Goal: Task Accomplishment & Management: Manage account settings

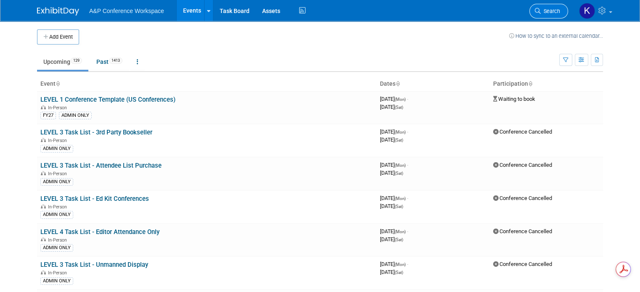
click at [552, 9] on span "Search" at bounding box center [550, 11] width 19 height 6
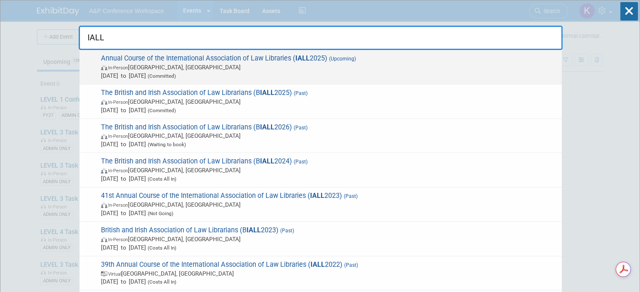
type input "IALL"
click at [260, 60] on span "Annual Course of the International Association of Law Libraries ( IALL 2025) (U…" at bounding box center [327, 67] width 459 height 26
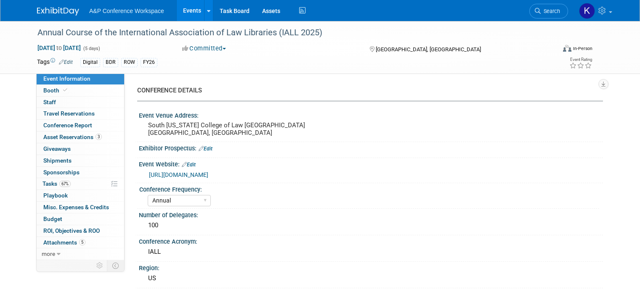
select select "Annual"
select select "Level 2"
select select "In-Person Booth"
select select "Libraries"
select select "Bloomsbury Digital Resources"
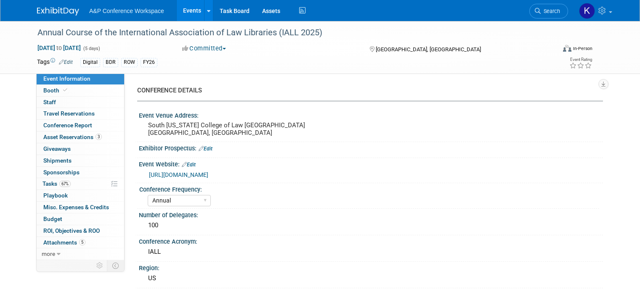
select select "Amanda Oney"
select select "Michelle Kelly"
select select "Louise Morgan"
select select "BDR Product Awareness and Trial Generation​"
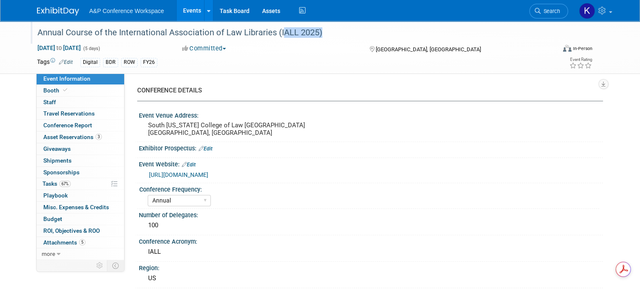
drag, startPoint x: 272, startPoint y: 31, endPoint x: 311, endPoint y: 27, distance: 38.9
click at [311, 27] on div "Annual Course of the International Association of Law Libraries (IALL 2025)" at bounding box center [290, 32] width 511 height 15
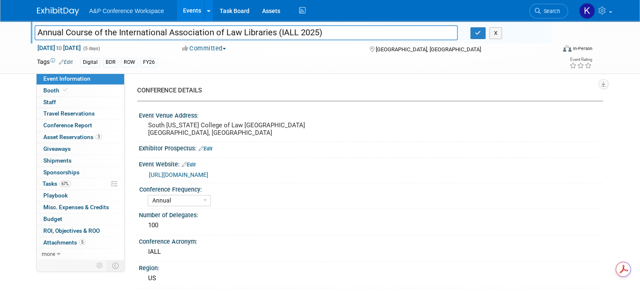
click at [298, 61] on div "Digital BDR ROW FY26" at bounding box center [288, 62] width 417 height 9
click at [479, 36] on button "button" at bounding box center [477, 33] width 15 height 12
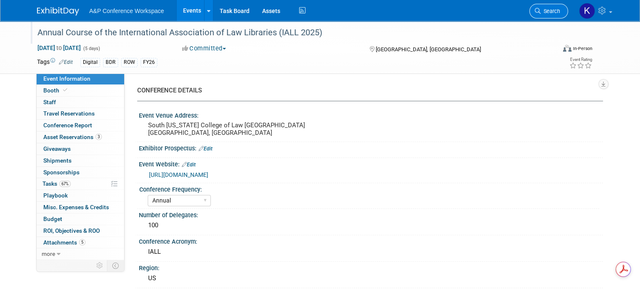
click at [555, 12] on span "Search" at bounding box center [550, 11] width 19 height 6
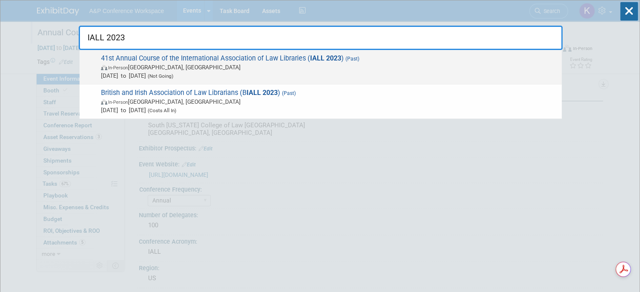
type input "IALL 2023"
click at [283, 61] on span "41st Annual Course of the International Association of Law Libraries ( IALL 202…" at bounding box center [327, 67] width 459 height 26
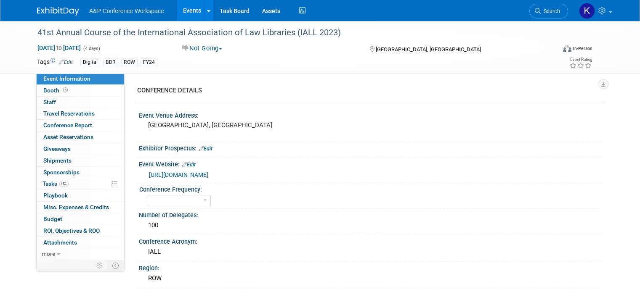
select select "Level 2"
select select "In-Person Booth"
select select "[PERSON_NAME]"
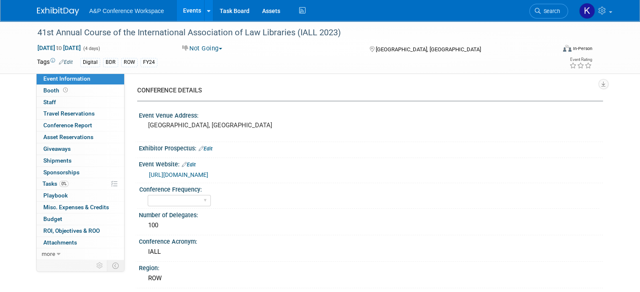
click at [339, 58] on td "Digital BDR ROW FY24" at bounding box center [285, 63] width 425 height 10
click at [49, 31] on div "41st Annual Course of the International Association of Law Libraries (IALL 2023)" at bounding box center [290, 32] width 511 height 15
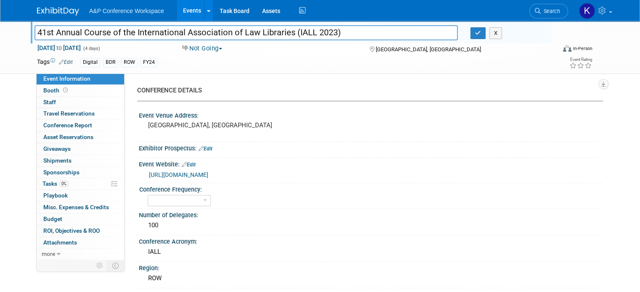
click at [364, 61] on div "Digital BDR ROW FY24" at bounding box center [288, 62] width 417 height 9
click at [485, 31] on button "button" at bounding box center [477, 33] width 15 height 12
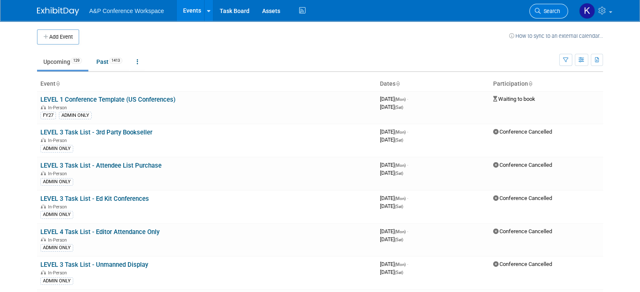
click at [551, 16] on link "Search" at bounding box center [548, 11] width 39 height 15
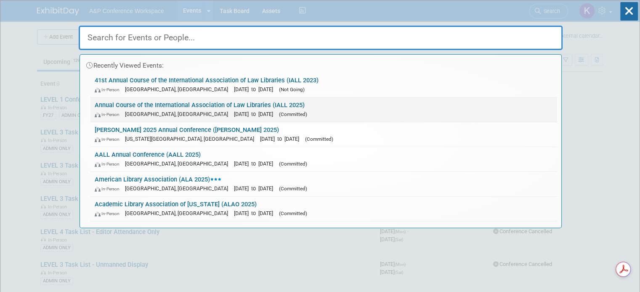
click at [181, 104] on link "Annual Course of the International Association of Law Libraries (IALL 2025) In-…" at bounding box center [323, 110] width 467 height 24
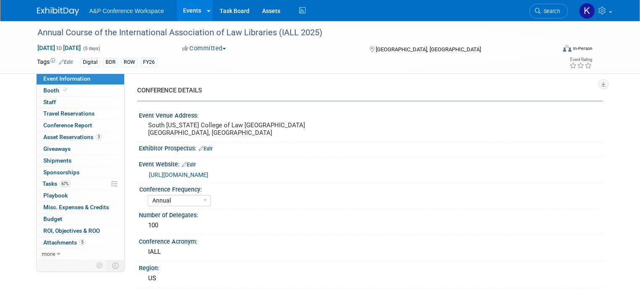
select select "Annual"
select select "Level 2"
select select "In-Person Booth"
select select "Libraries"
select select "Bloomsbury Digital Resources"
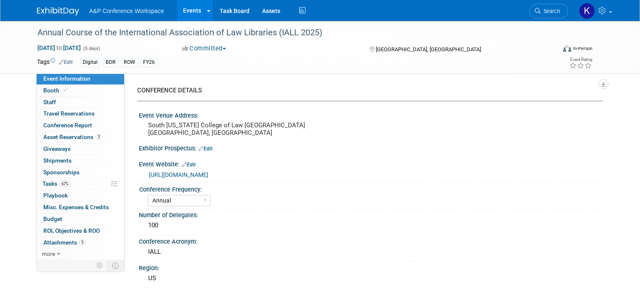
select select "[PERSON_NAME]"
select select "BDR Product Awareness and Trial Generation​"
